Goal: Find specific page/section: Find specific page/section

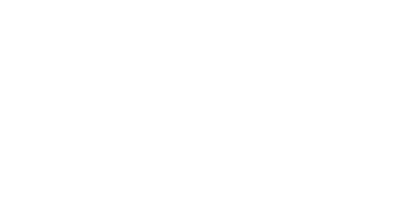
click at [175, 0] on html at bounding box center [209, 0] width 419 height 0
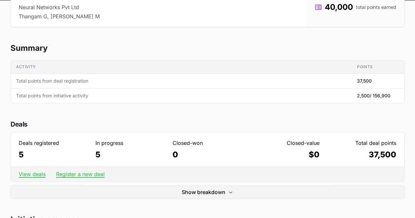
scroll to position [91, 0]
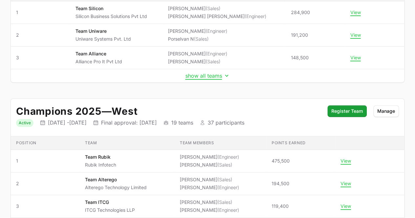
scroll to position [124, 0]
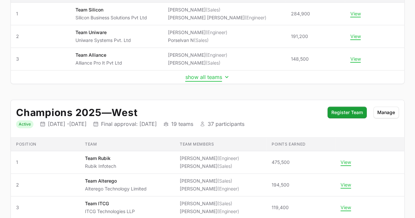
click at [196, 78] on button "show all teams" at bounding box center [207, 77] width 45 height 7
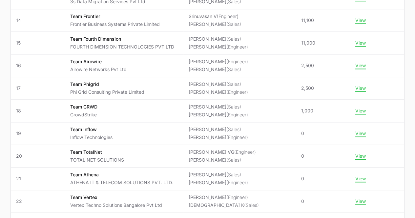
scroll to position [420, 0]
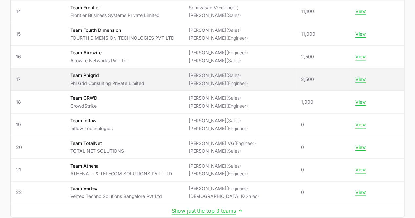
click at [93, 72] on p "Team Phigrid" at bounding box center [107, 75] width 74 height 7
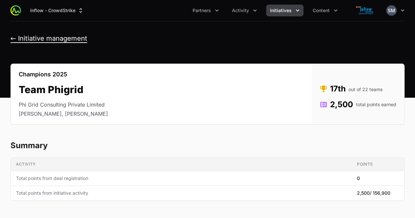
click at [11, 39] on button "← Initiative management" at bounding box center [48, 38] width 77 height 8
